Goal: Task Accomplishment & Management: Manage account settings

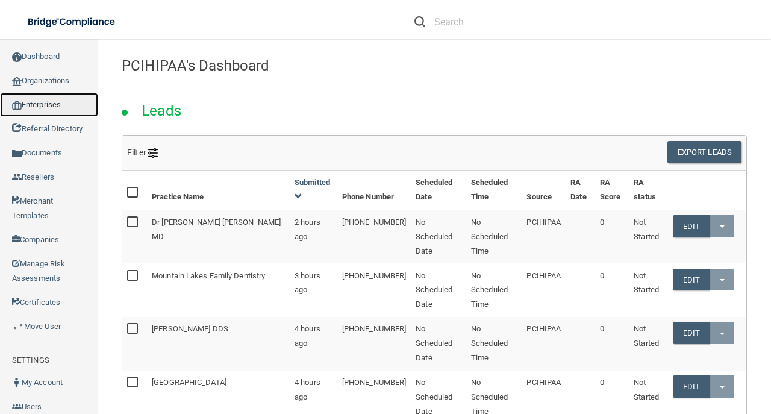
click at [59, 104] on link "Enterprises" at bounding box center [49, 105] width 98 height 24
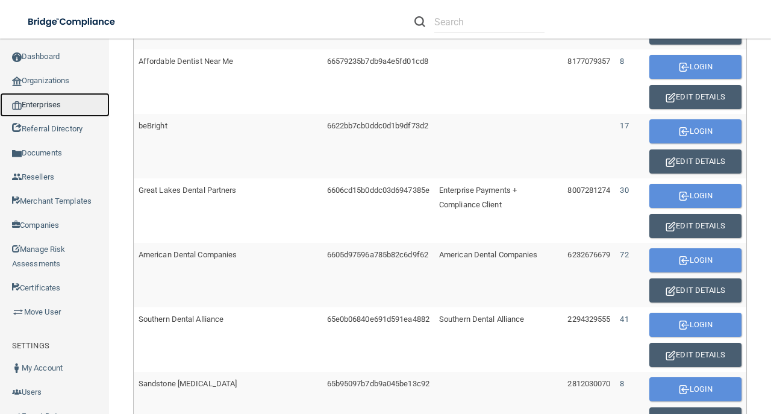
scroll to position [800, 0]
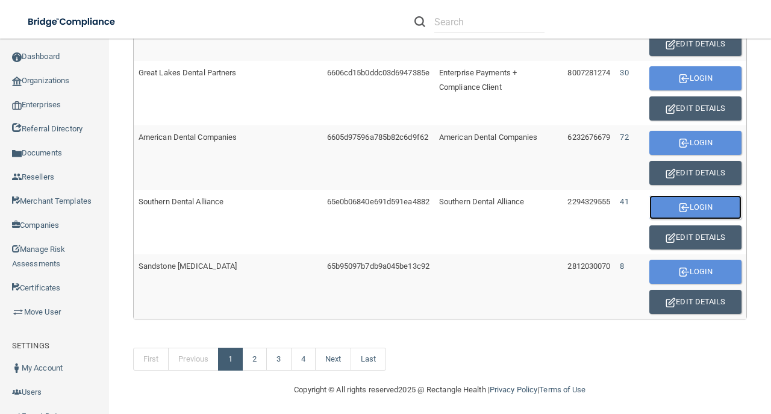
click at [657, 195] on button "Login" at bounding box center [695, 207] width 92 height 24
click at [694, 195] on button "Login" at bounding box center [695, 207] width 92 height 24
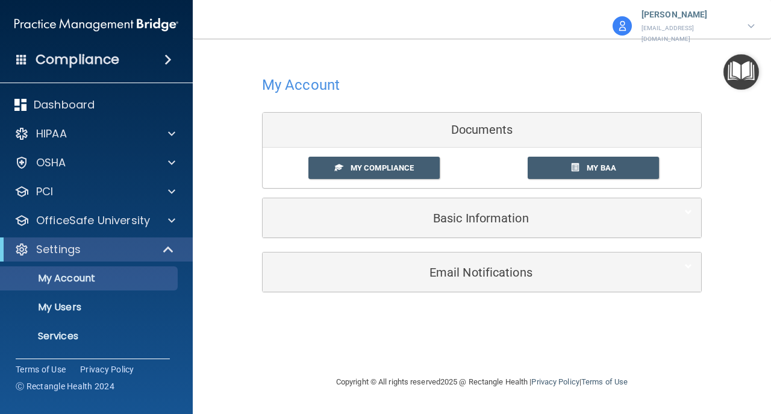
click at [152, 59] on div "Compliance" at bounding box center [96, 59] width 193 height 26
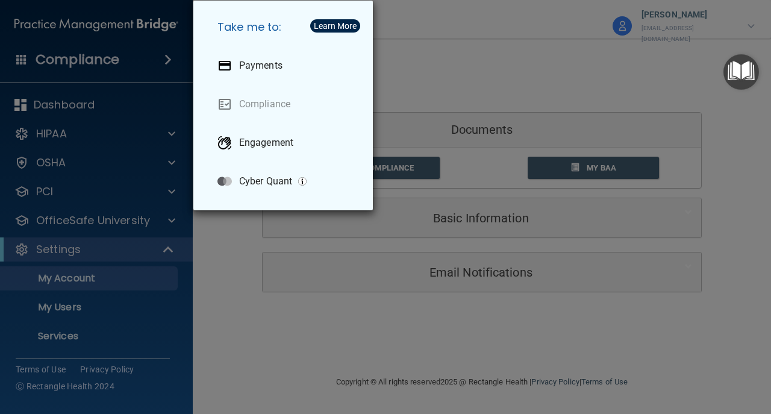
click at [152, 59] on div "Take me to: Payments Compliance Engagement Cyber Quant" at bounding box center [385, 207] width 771 height 414
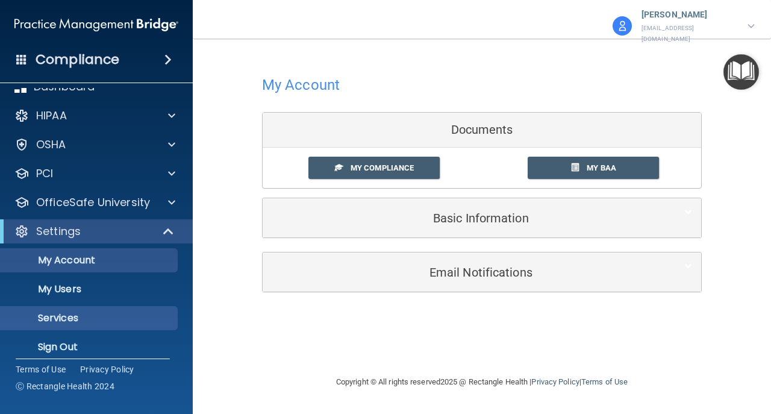
scroll to position [28, 0]
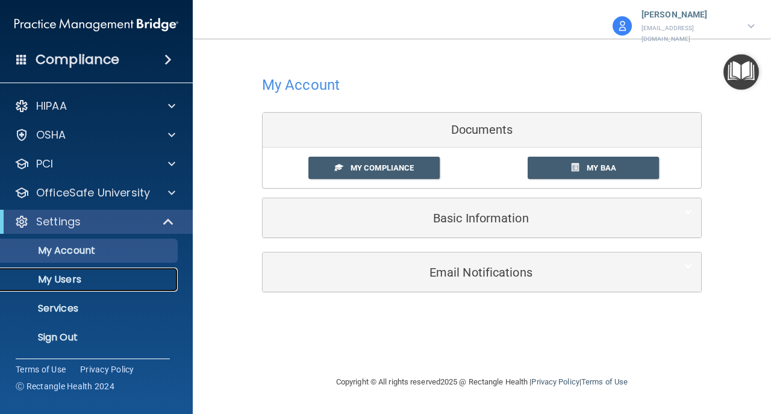
click at [77, 279] on p "My Users" at bounding box center [90, 279] width 164 height 12
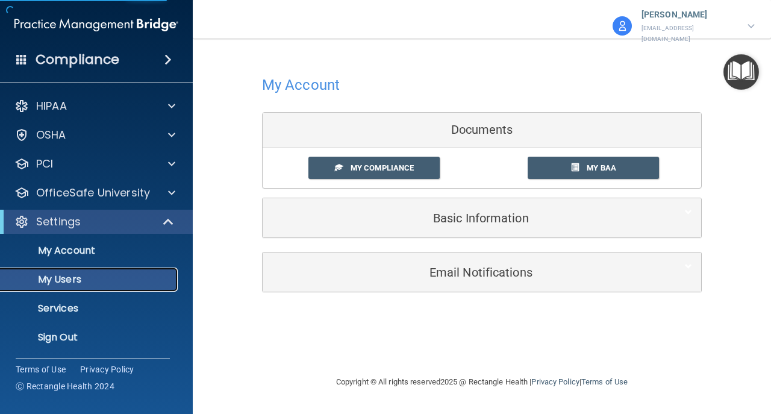
click at [77, 278] on p "My Users" at bounding box center [90, 279] width 164 height 12
select select "20"
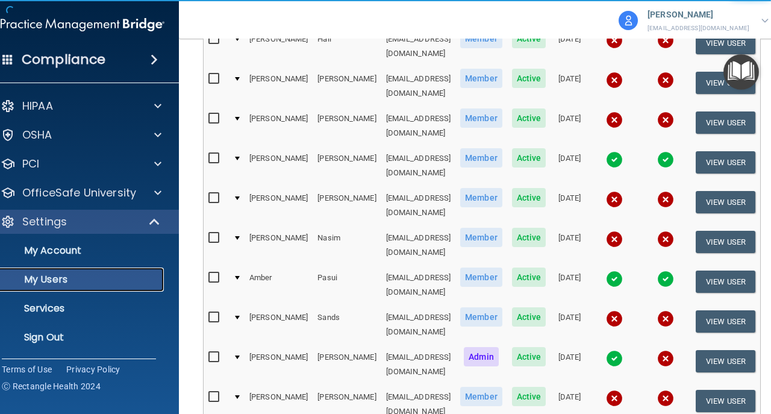
scroll to position [361, 0]
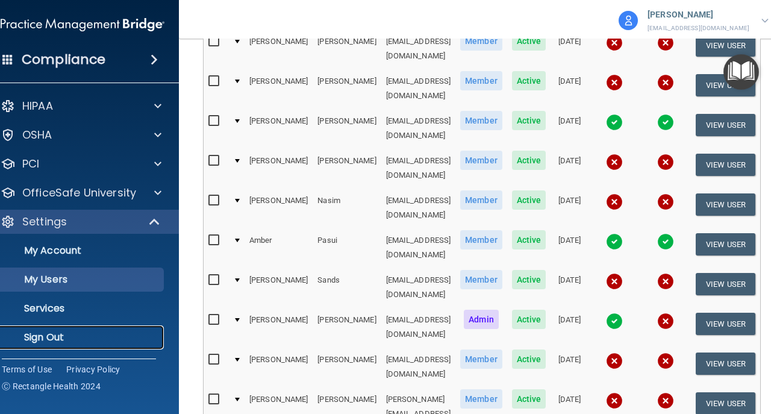
click at [59, 336] on p "Sign Out" at bounding box center [76, 337] width 164 height 12
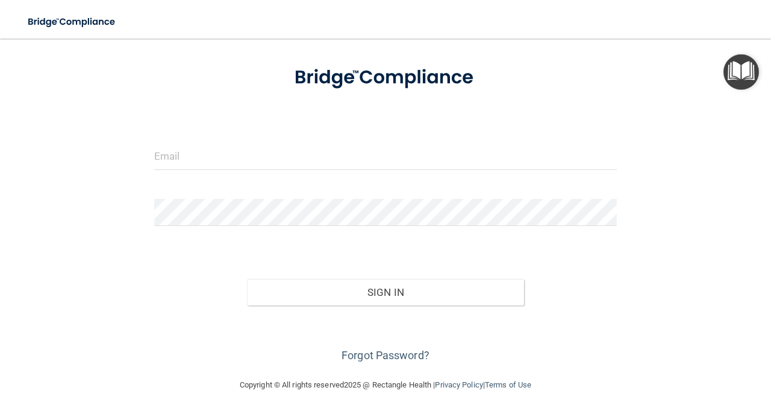
scroll to position [57, 0]
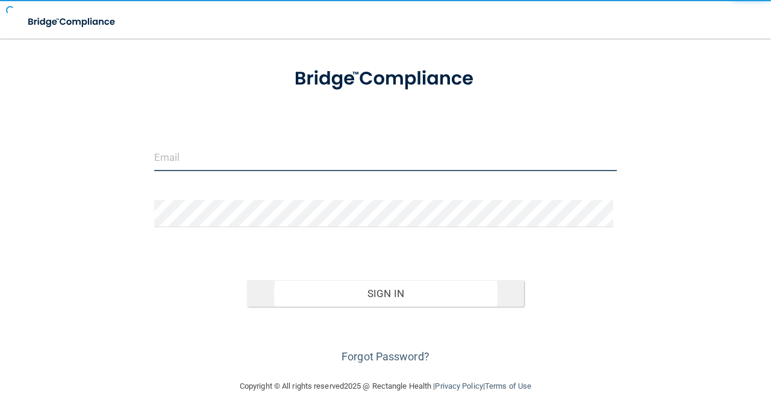
type input "[EMAIL_ADDRESS][DOMAIN_NAME]"
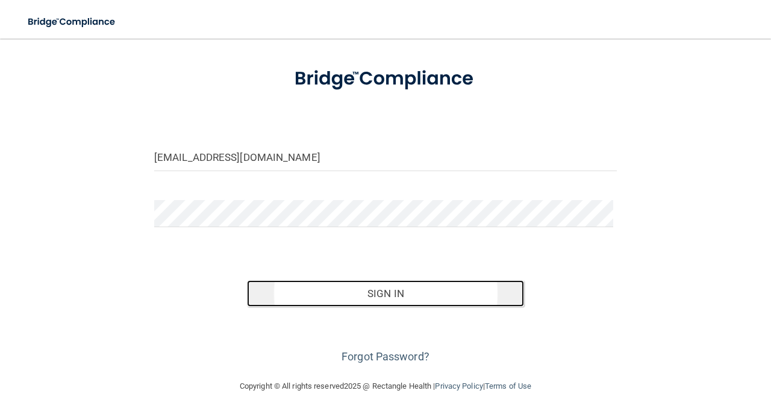
click at [357, 290] on button "Sign In" at bounding box center [386, 293] width 278 height 26
